Goal: Information Seeking & Learning: Learn about a topic

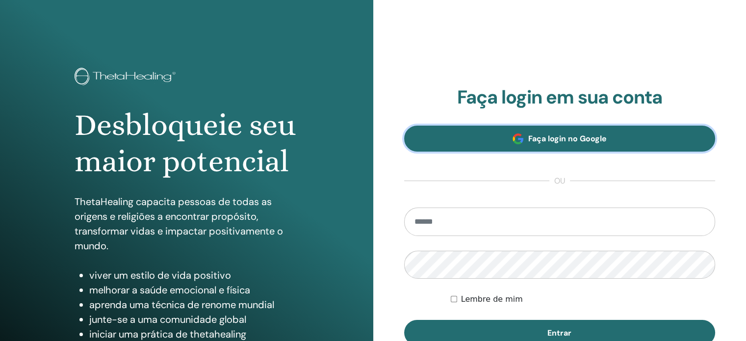
click at [570, 138] on font "Faça login no Google" at bounding box center [567, 138] width 78 height 10
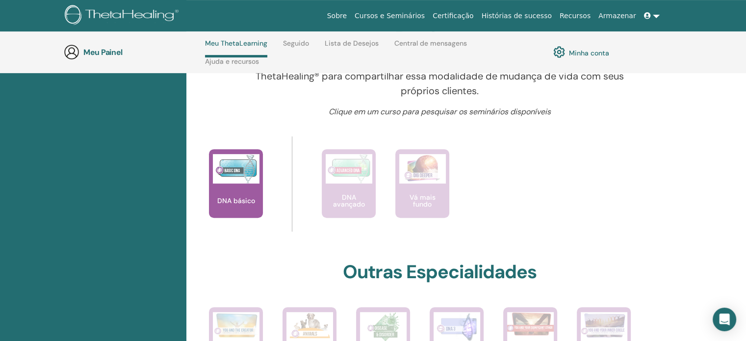
scroll to position [357, 0]
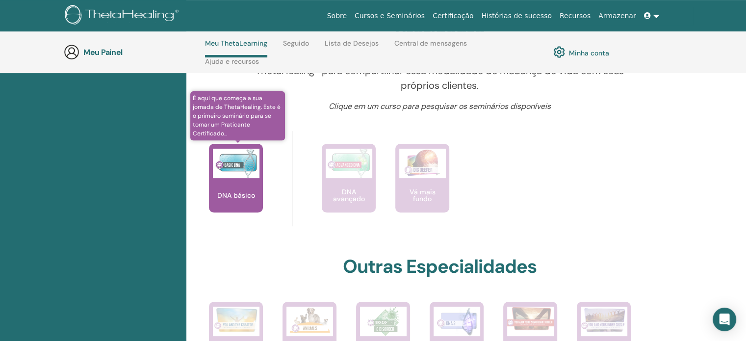
click at [257, 194] on div "DNA básico" at bounding box center [236, 178] width 54 height 69
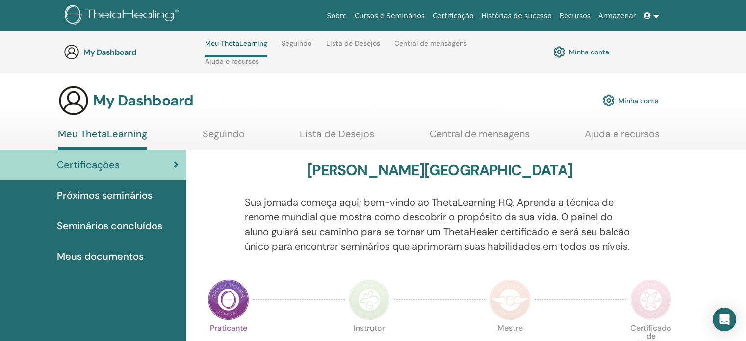
scroll to position [357, 0]
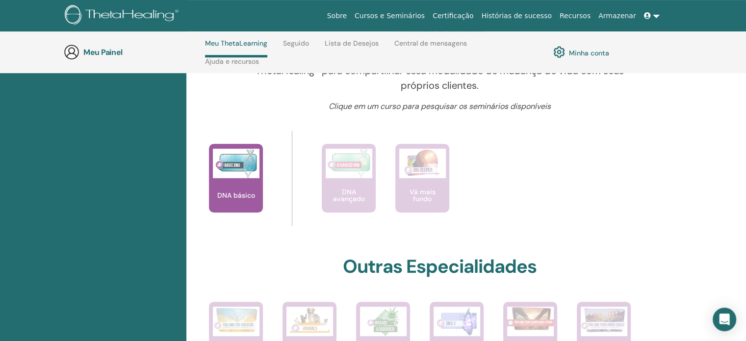
click at [655, 17] on link at bounding box center [652, 16] width 24 height 18
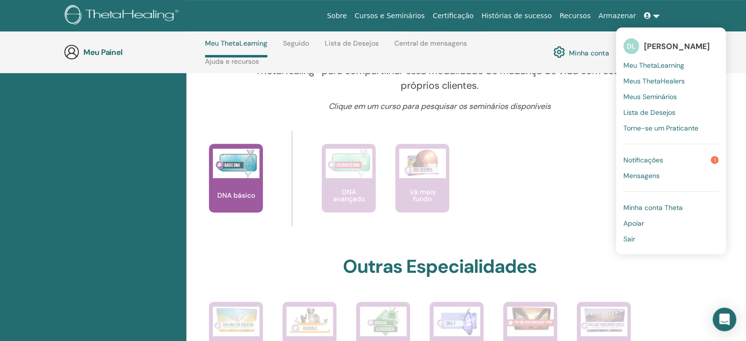
click at [666, 158] on link "Notificações 1" at bounding box center [670, 160] width 95 height 16
